Goal: Find specific page/section: Find specific page/section

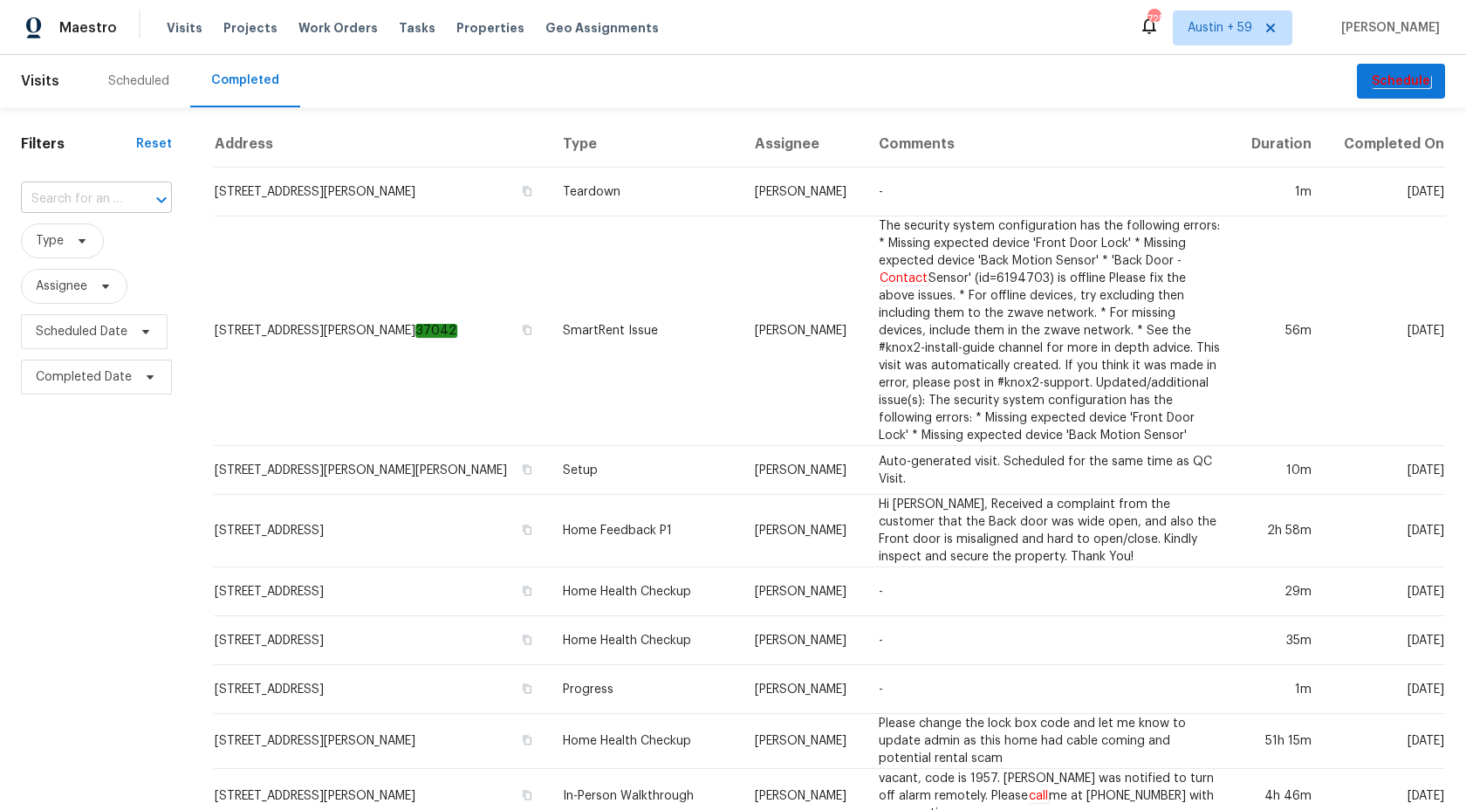
click at [108, 198] on input "text" at bounding box center [72, 199] width 102 height 27
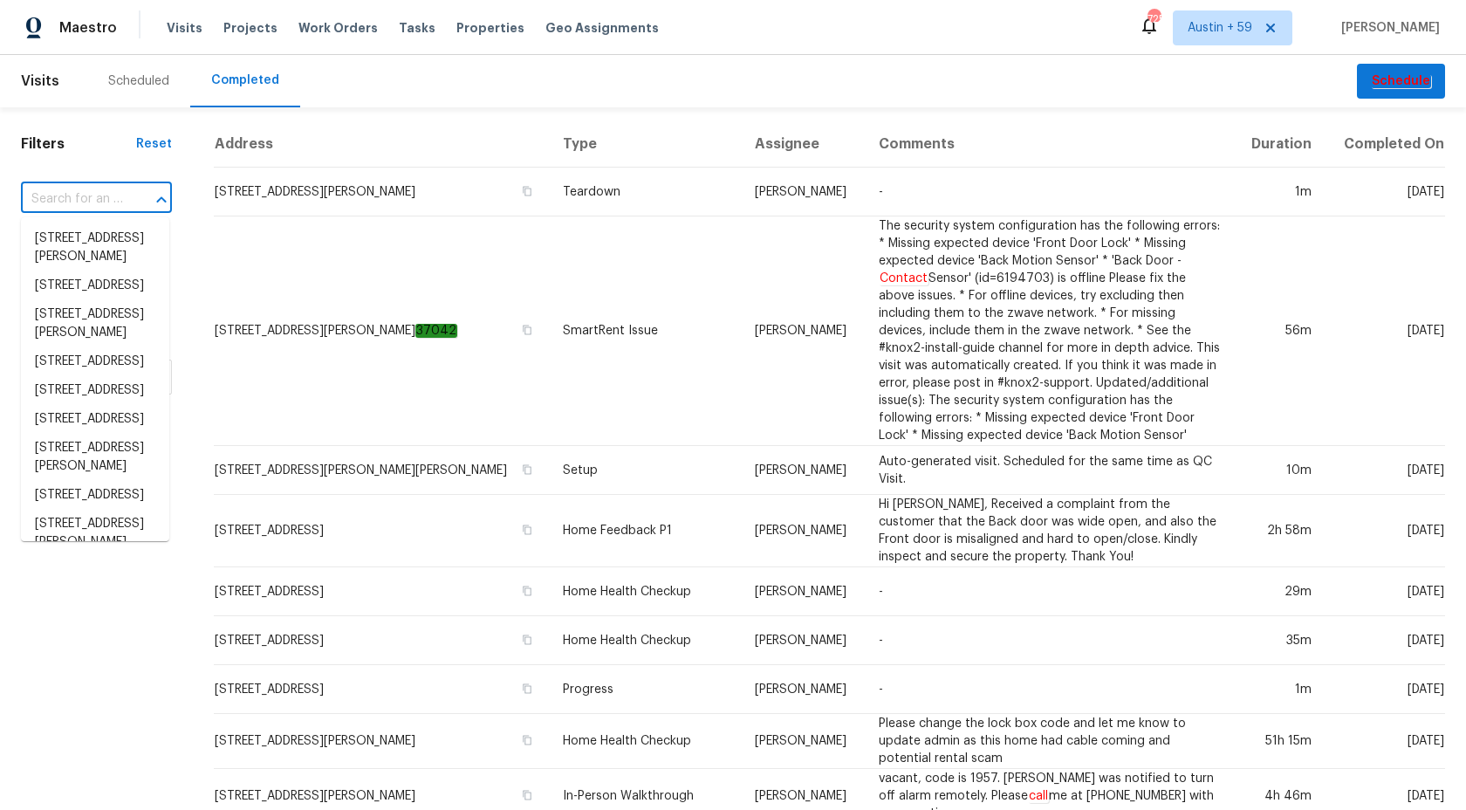
paste input "[STREET_ADDRESS][PERSON_NAME]"
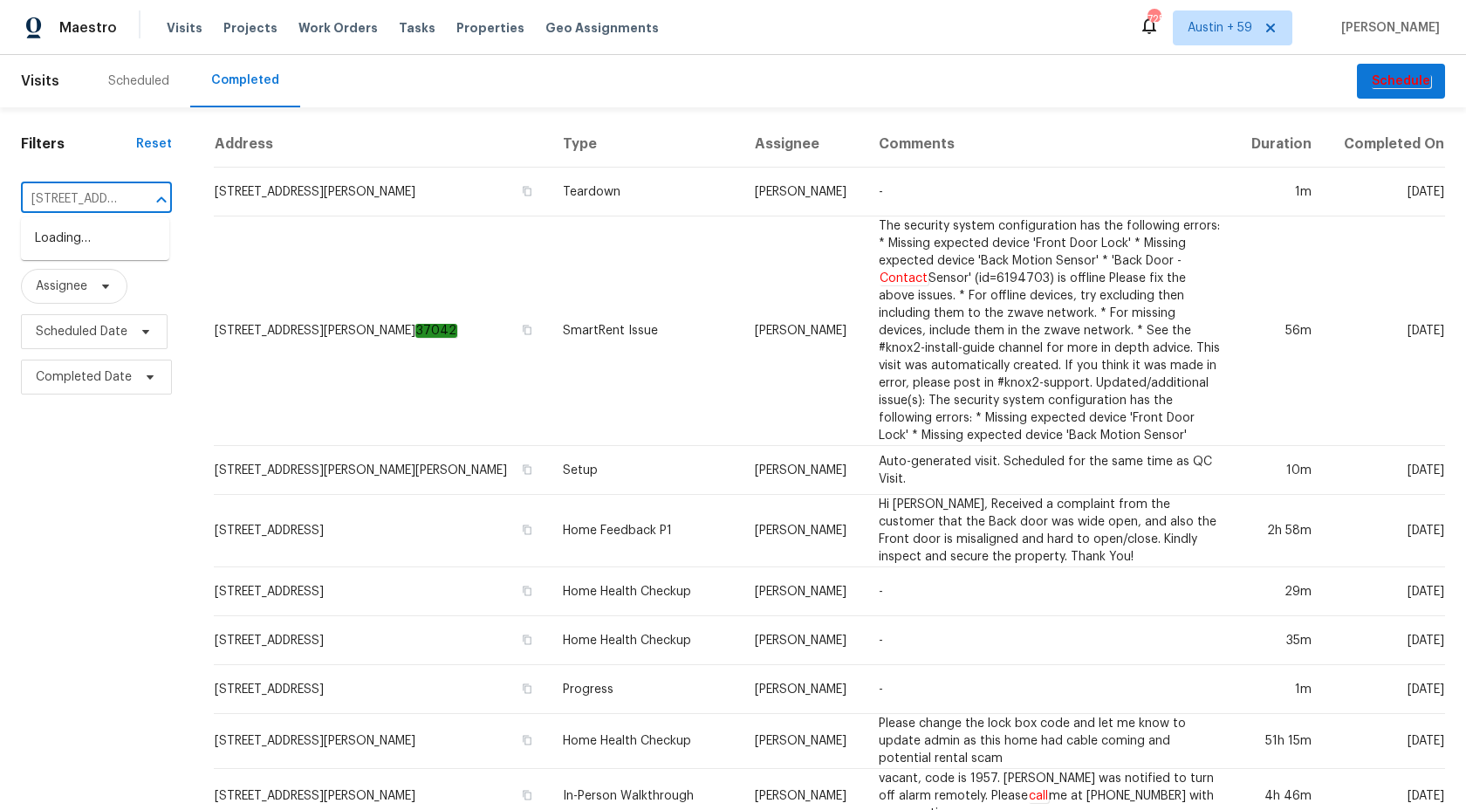
scroll to position [0, 140]
type input "5517 Grove Cove Dr, McKinney, TX 75071"
click at [113, 262] on li "5517 Grove Cove Dr, McKinney, TX 75071" at bounding box center [95, 247] width 148 height 47
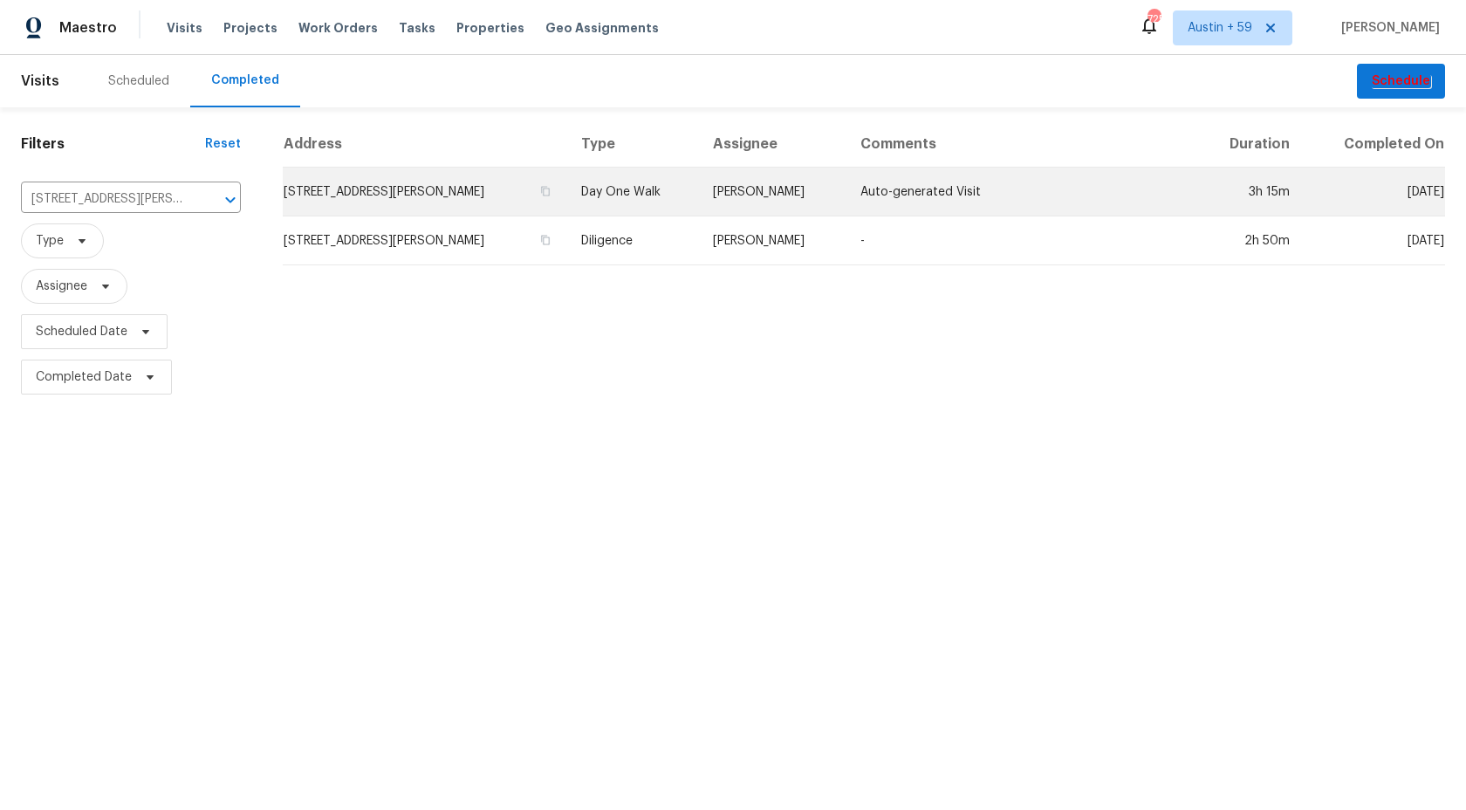
click at [624, 188] on td "Day One Walk" at bounding box center [633, 192] width 132 height 49
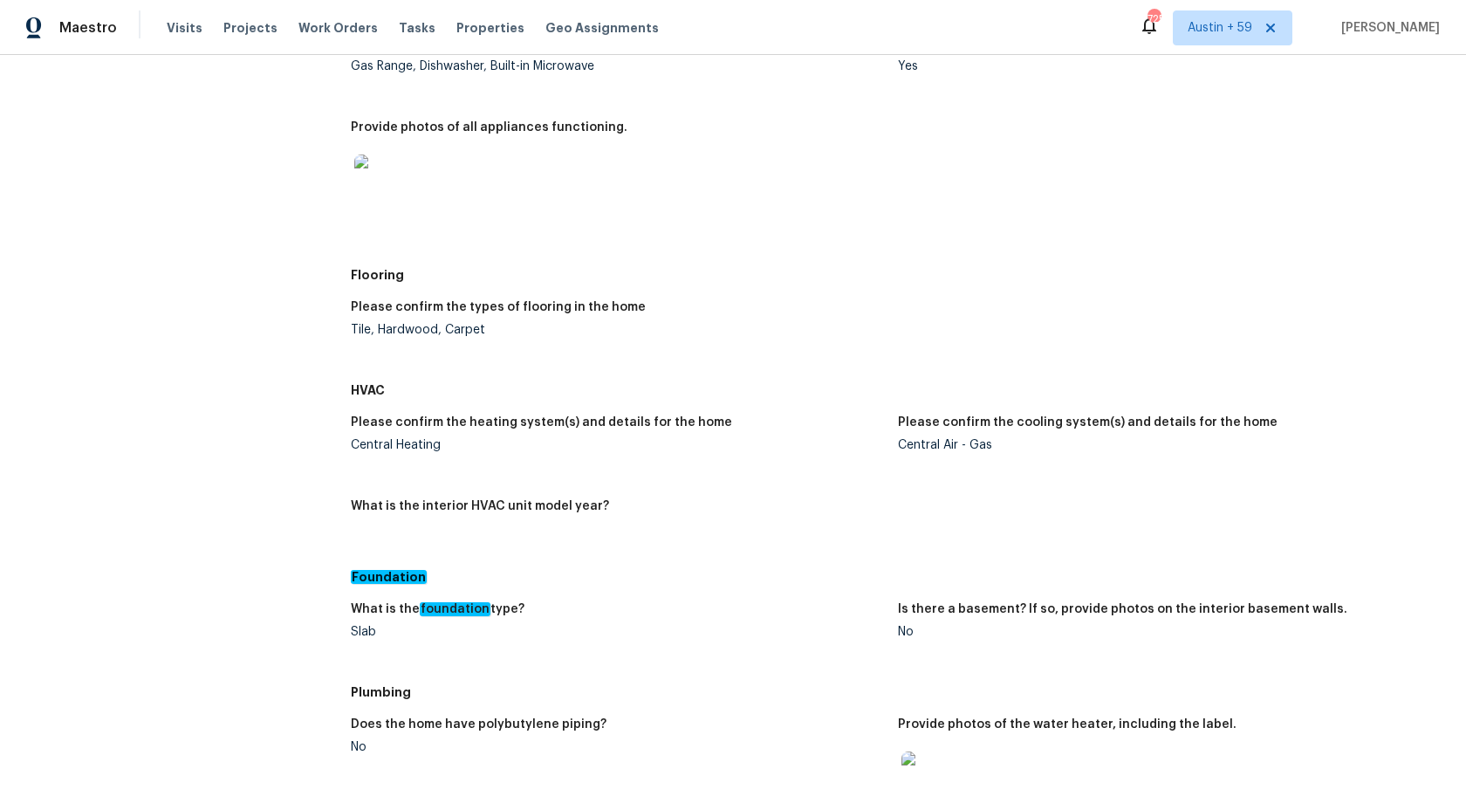
scroll to position [1619, 0]
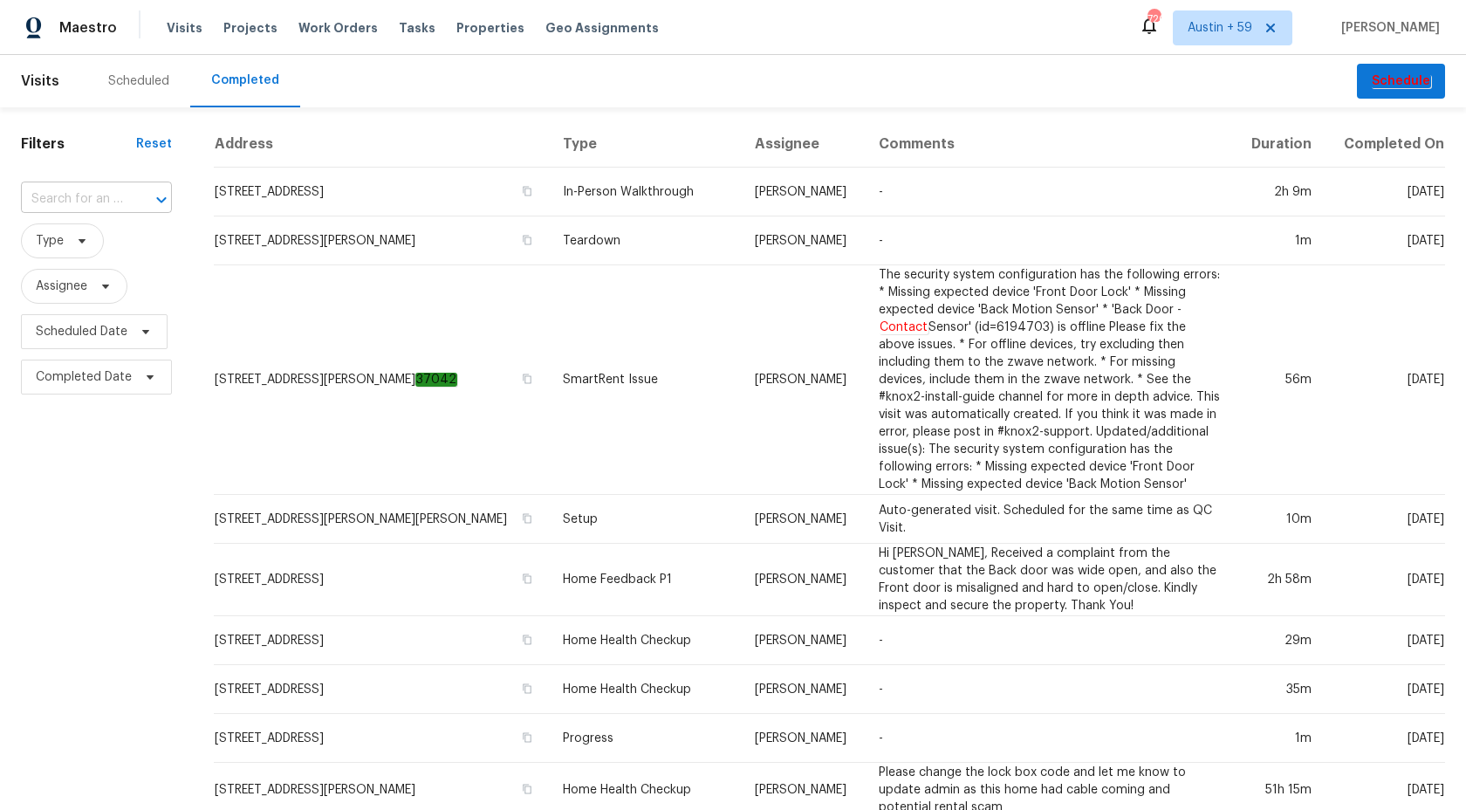
click at [86, 211] on input "text" at bounding box center [72, 199] width 102 height 27
click at [86, 205] on input "text" at bounding box center [72, 199] width 102 height 27
paste input "7BFDJ7SRB9RAM"
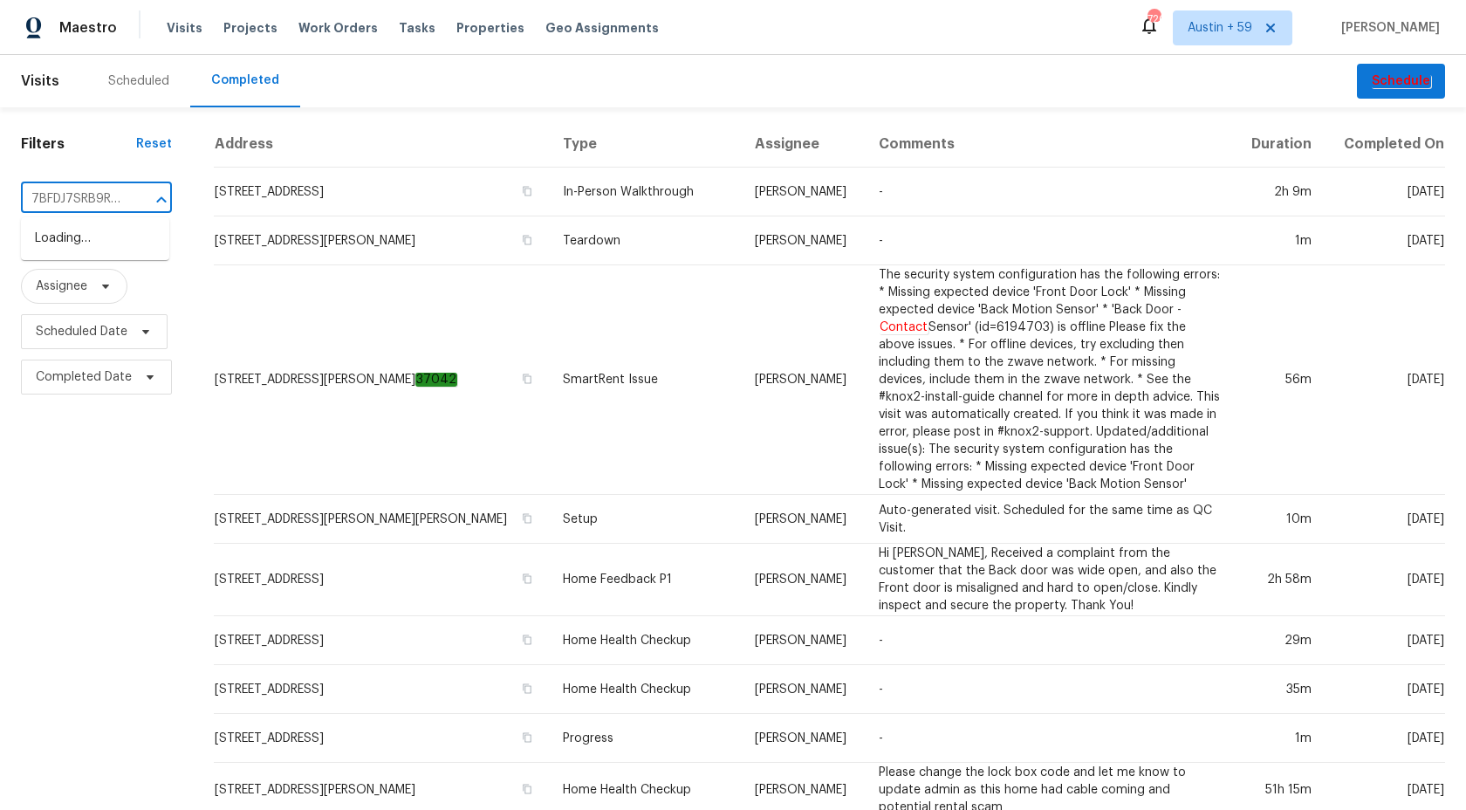
scroll to position [0, 7]
type input "7BFDJ7SRB9RAM"
click at [552, 118] on div "Filters Reset 7BFDJ7SRB9RAM ​ Type Assignee Scheduled Date Completed Date Addre…" at bounding box center [733, 757] width 1466 height 1300
click at [551, 120] on div "Filters Reset 7BFDJ7SRB9RAM ​ Type Assignee Scheduled Date Completed Date Addre…" at bounding box center [733, 757] width 1466 height 1300
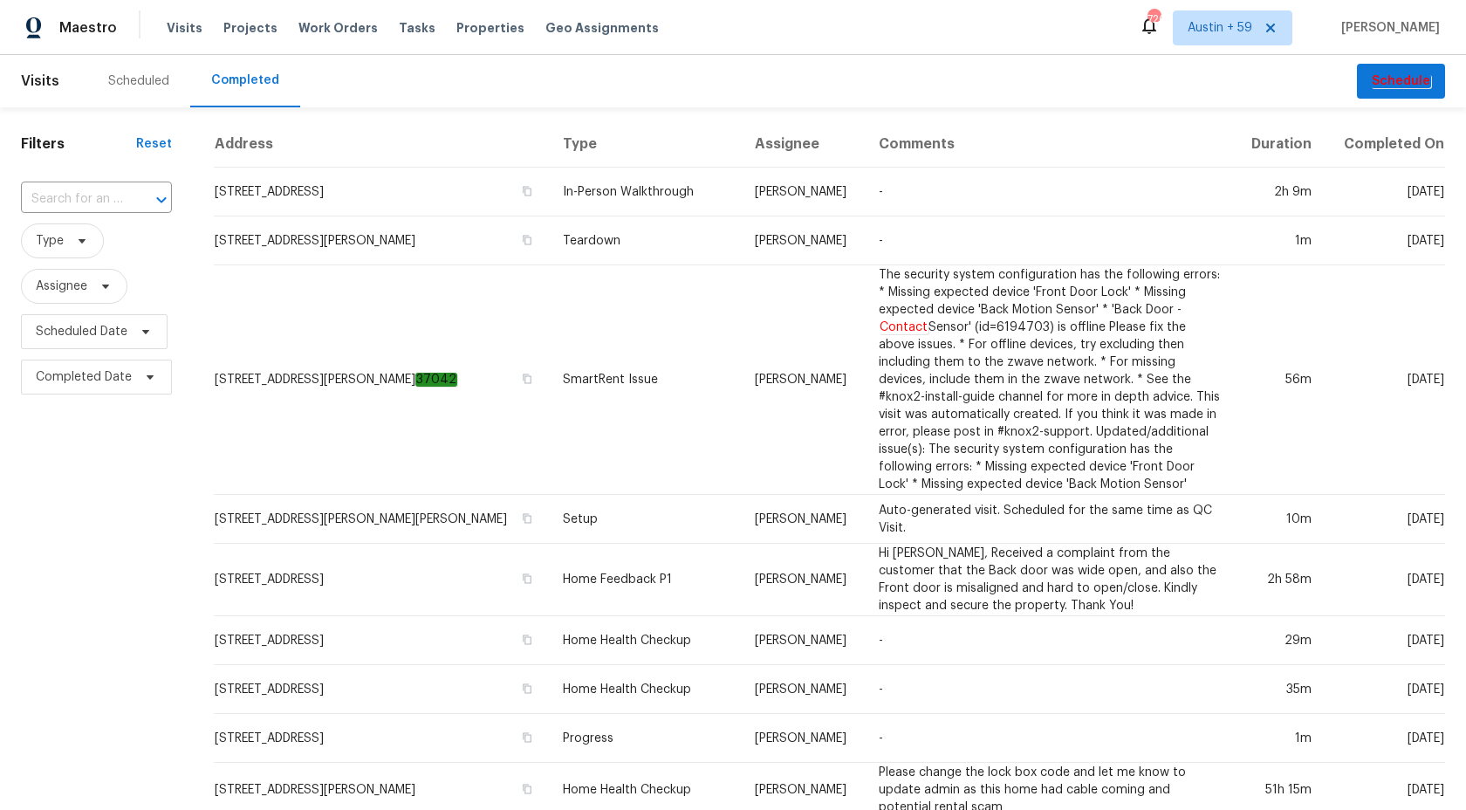
scroll to position [0, 0]
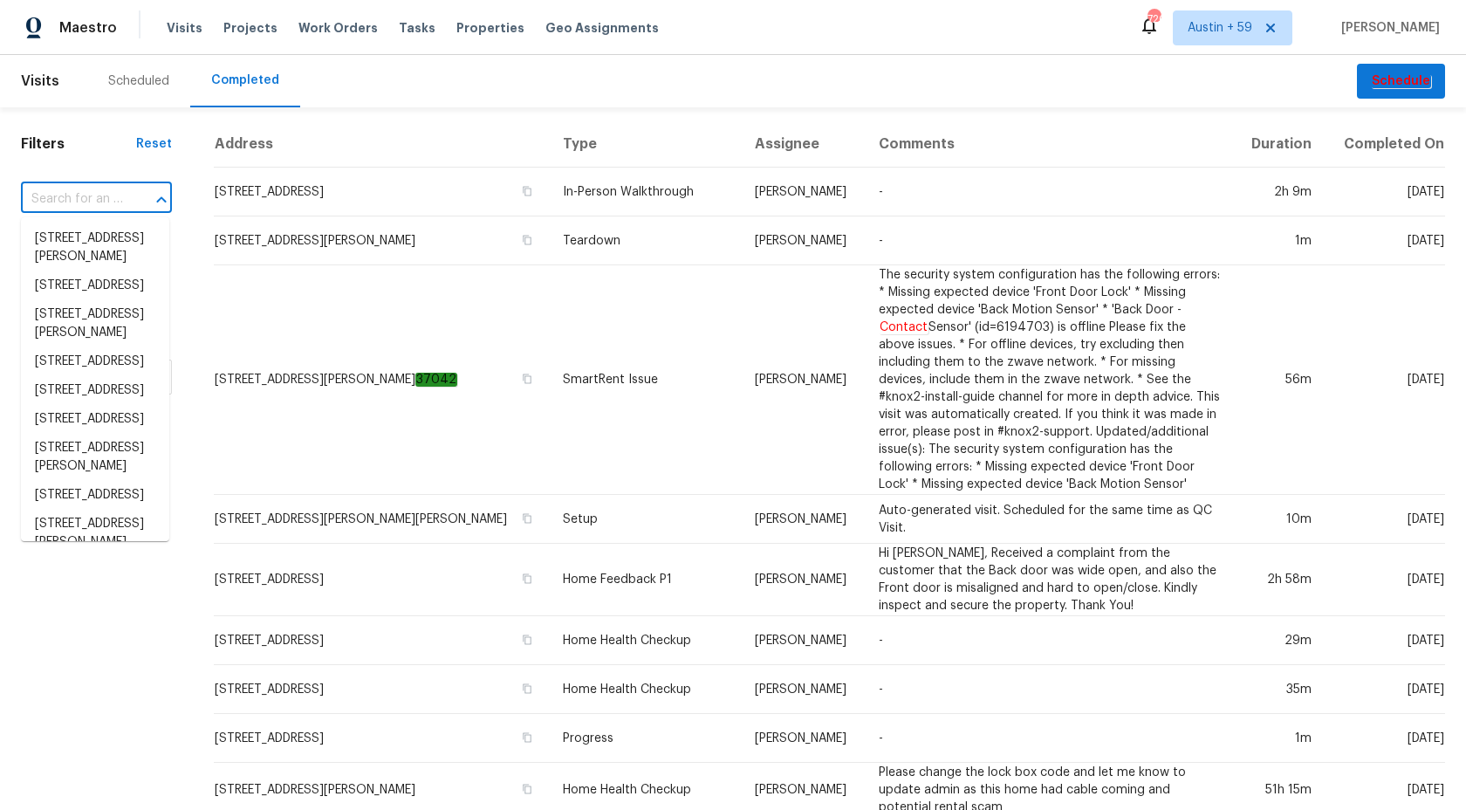
click at [86, 205] on input "text" at bounding box center [72, 199] width 102 height 27
paste input "[STREET_ADDRESS]"
type input "[STREET_ADDRESS]"
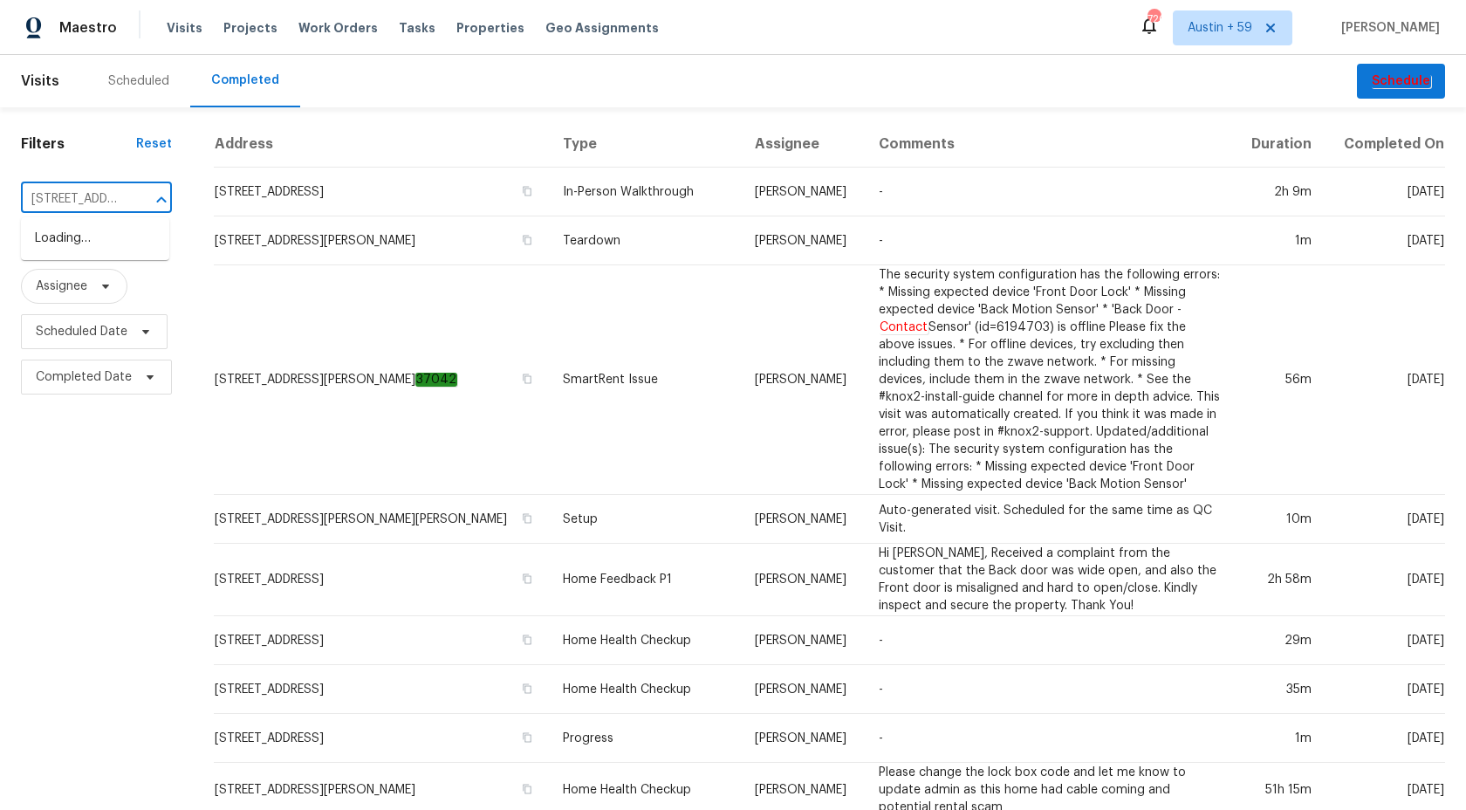
scroll to position [0, 113]
click at [94, 234] on li "[STREET_ADDRESS]" at bounding box center [95, 238] width 148 height 29
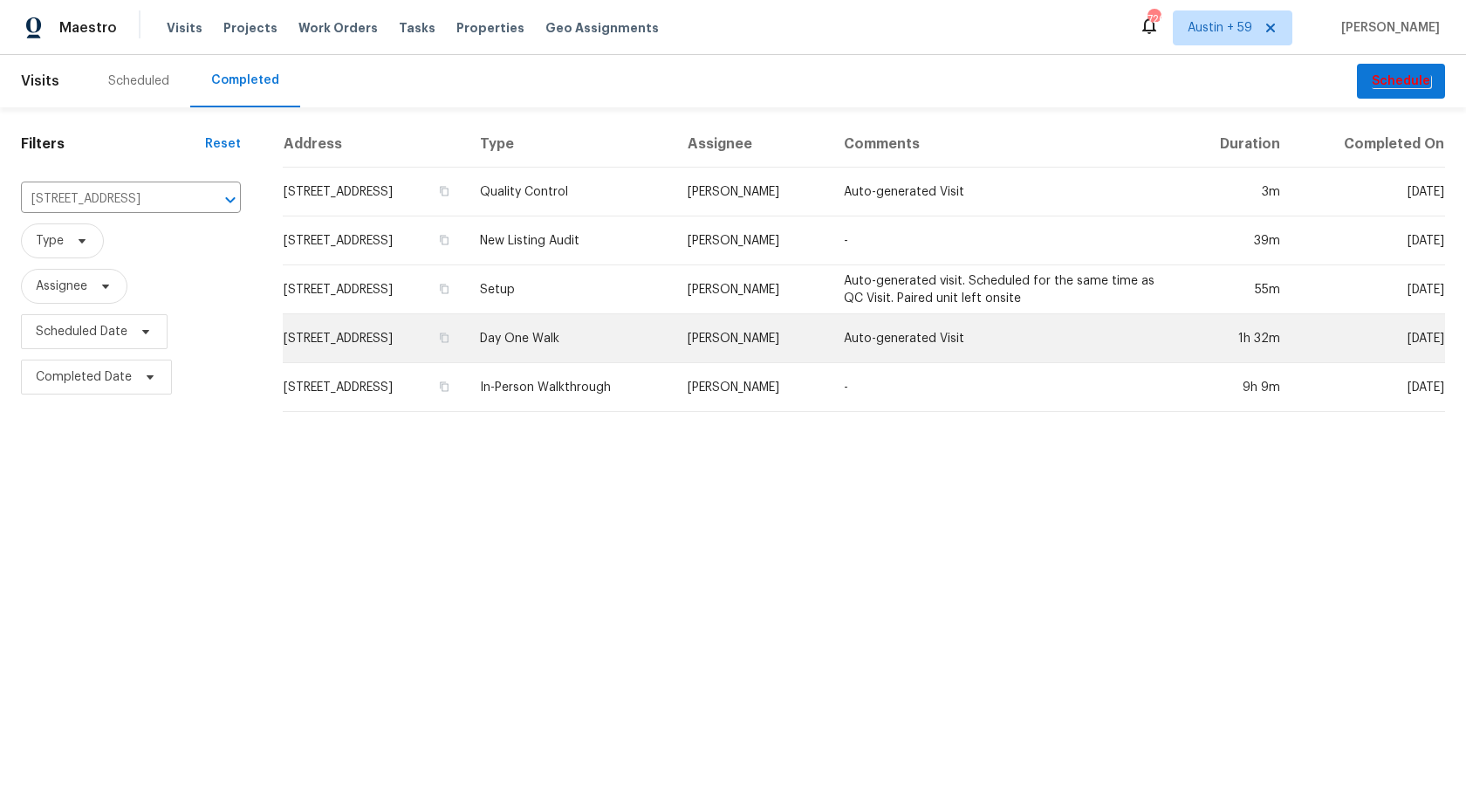
click at [557, 340] on td "Day One Walk" at bounding box center [570, 338] width 208 height 49
